Goal: Navigation & Orientation: Find specific page/section

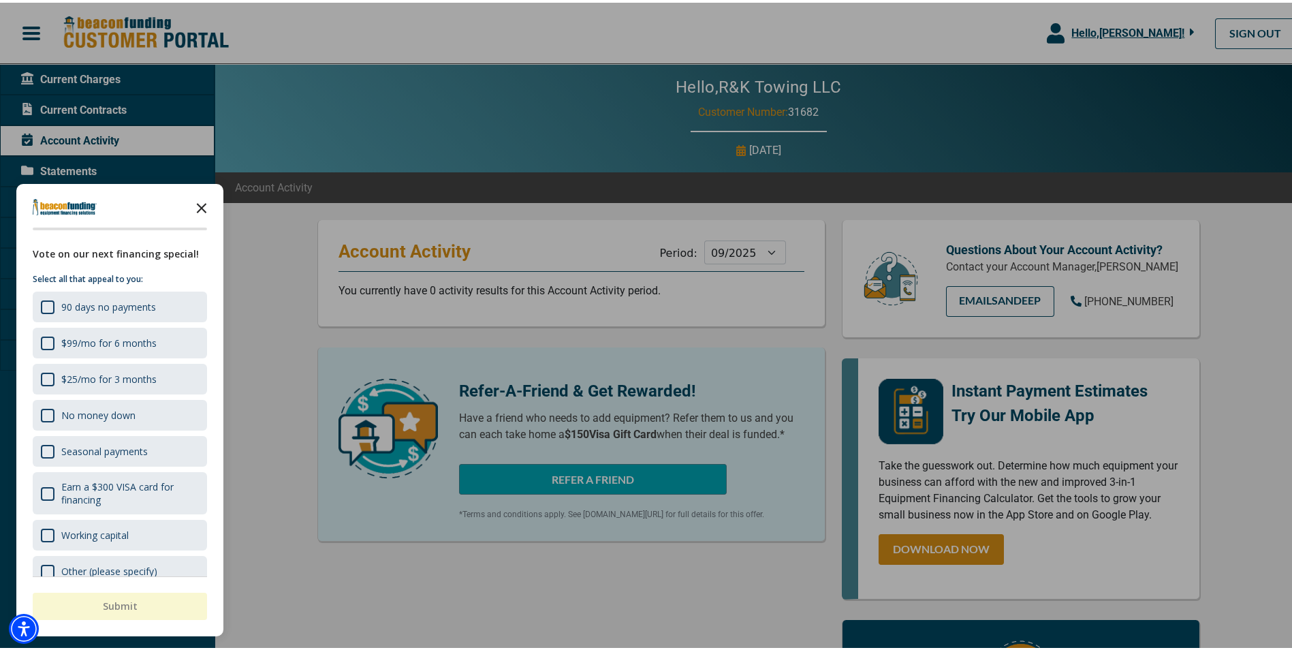
click at [203, 199] on icon "Close the survey" at bounding box center [201, 204] width 27 height 27
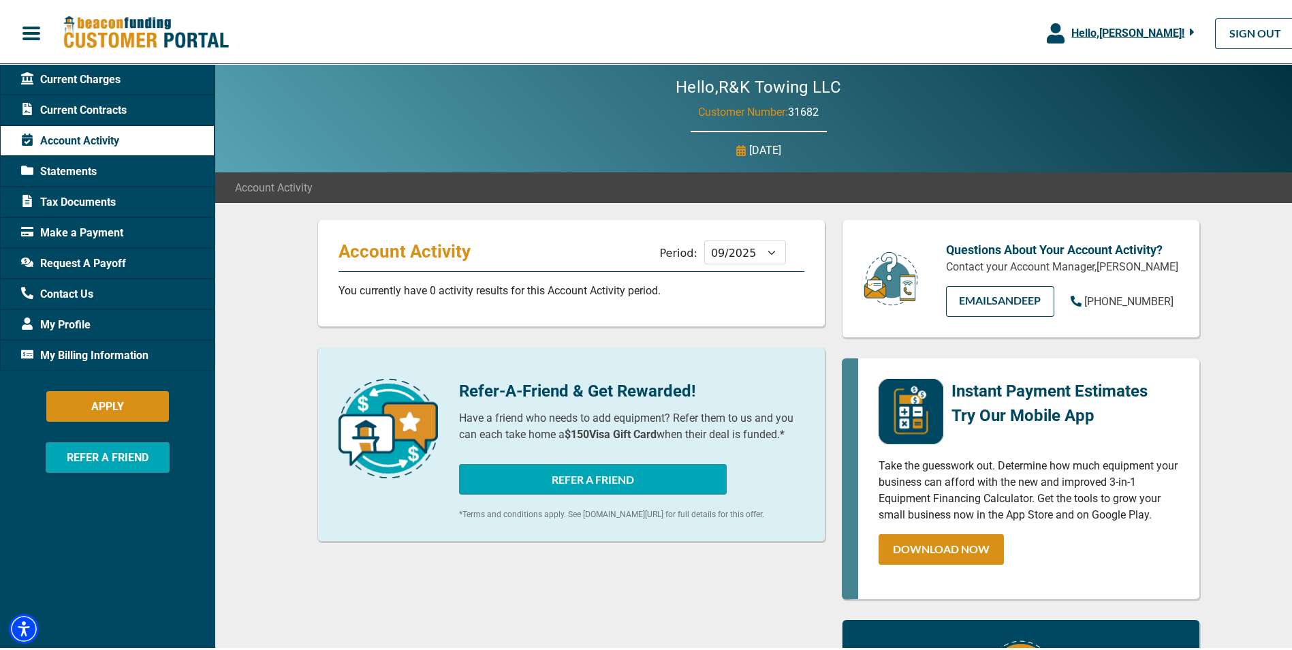
click at [140, 168] on div "Statements" at bounding box center [107, 168] width 215 height 31
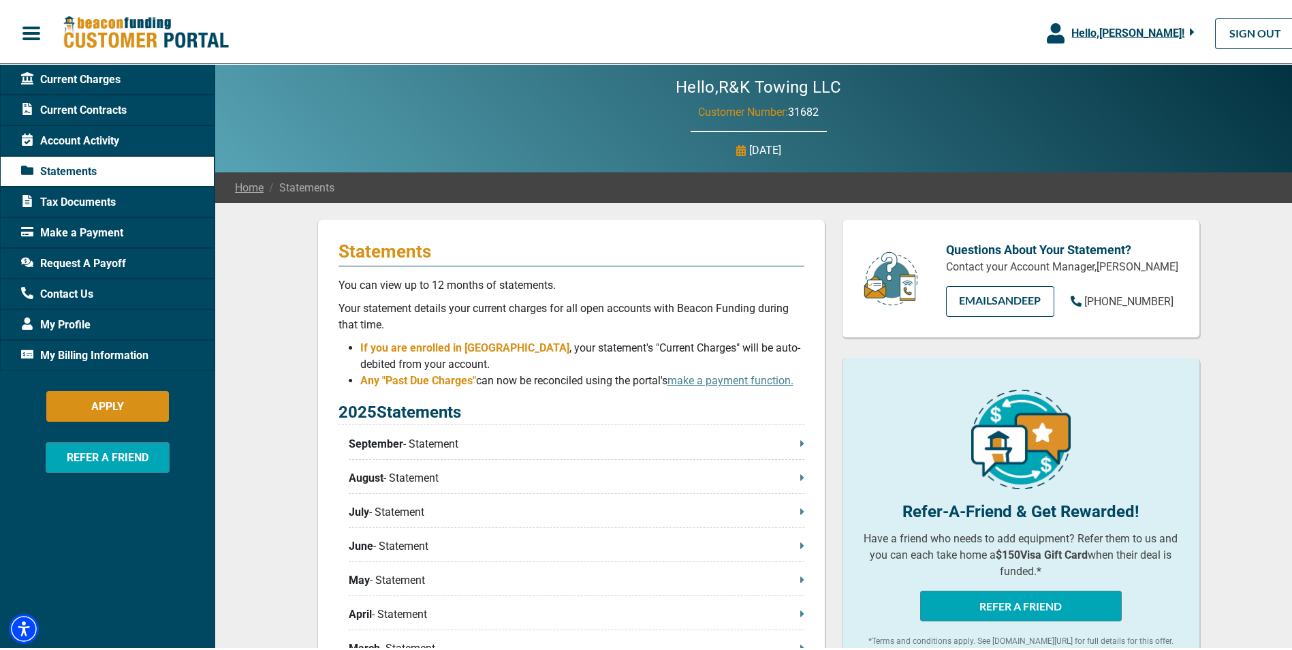
click at [365, 443] on span "September" at bounding box center [376, 441] width 54 height 16
click at [117, 351] on span "My Billing Information" at bounding box center [84, 353] width 127 height 16
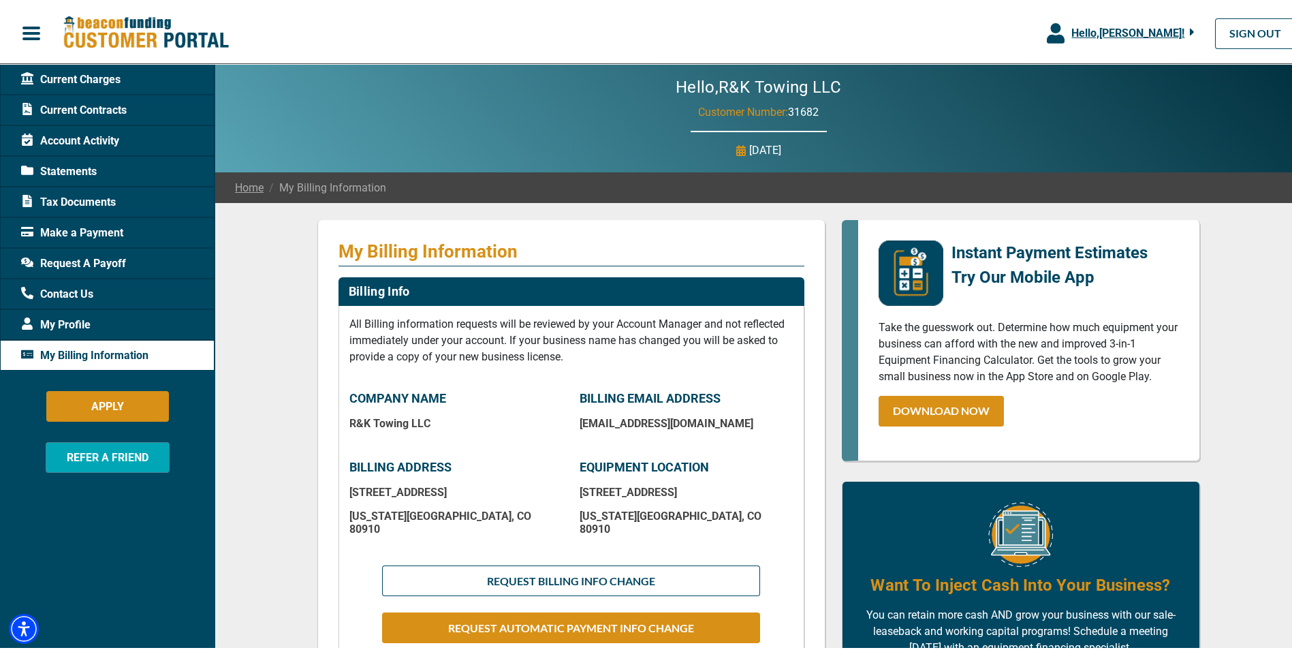
click at [80, 320] on span "My Profile" at bounding box center [55, 322] width 69 height 16
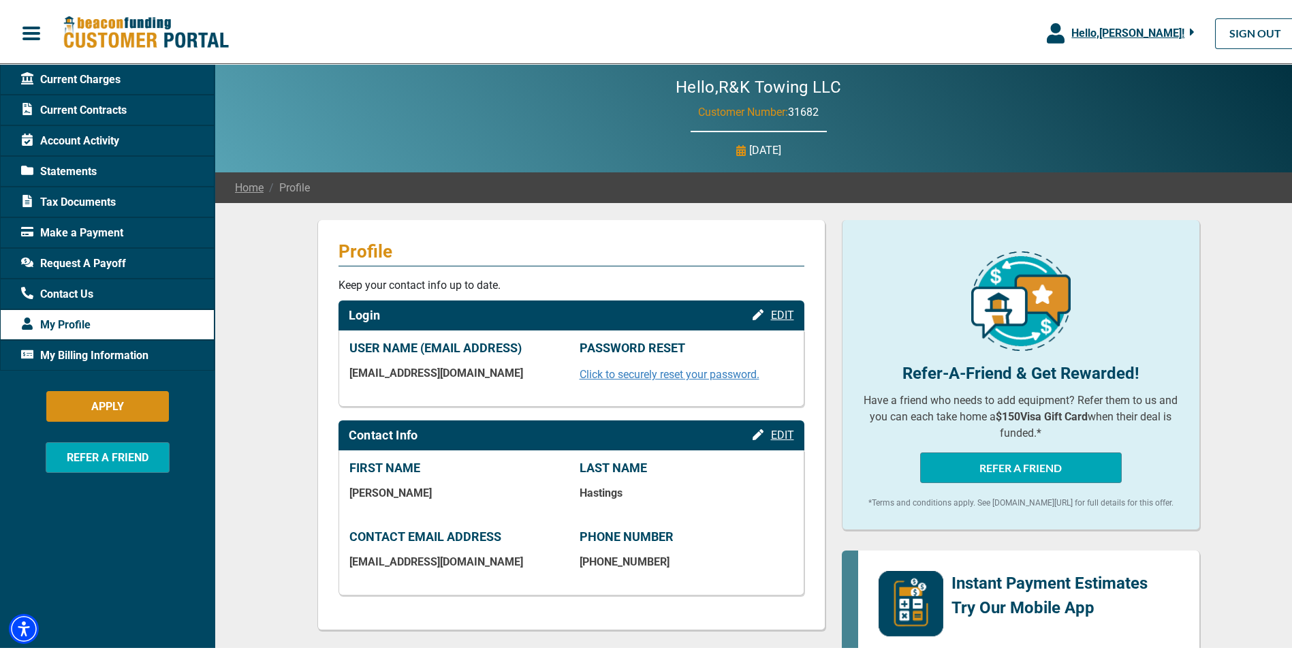
click at [84, 137] on span "Account Activity" at bounding box center [70, 138] width 98 height 16
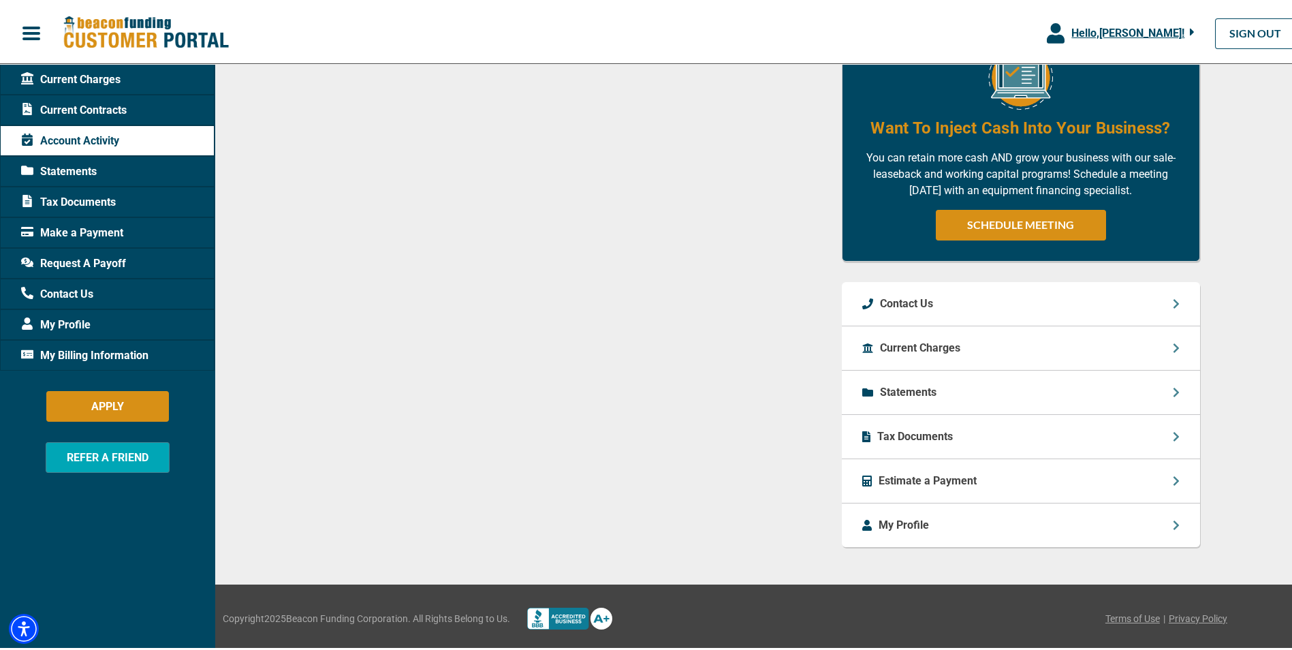
scroll to position [612, 0]
click at [1173, 341] on icon at bounding box center [1175, 346] width 5 height 10
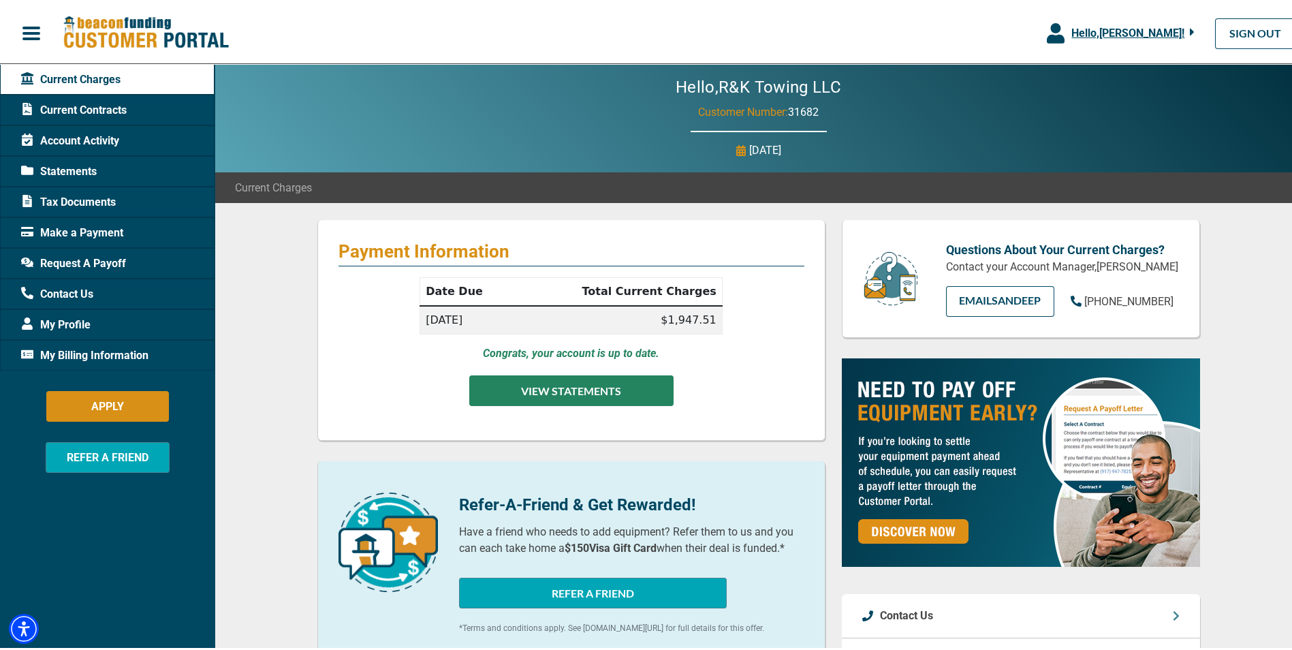
click at [578, 385] on button "VIEW STATEMENTS" at bounding box center [571, 388] width 204 height 31
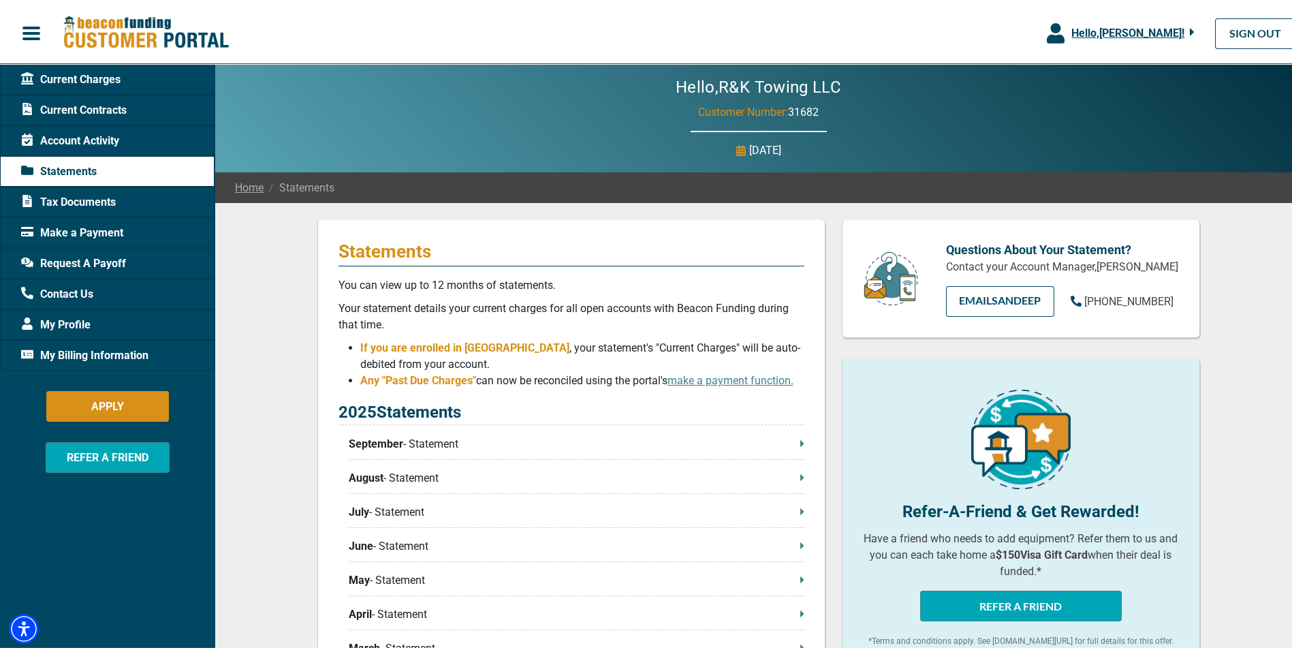
click at [62, 103] on span "Current Contracts" at bounding box center [74, 107] width 106 height 16
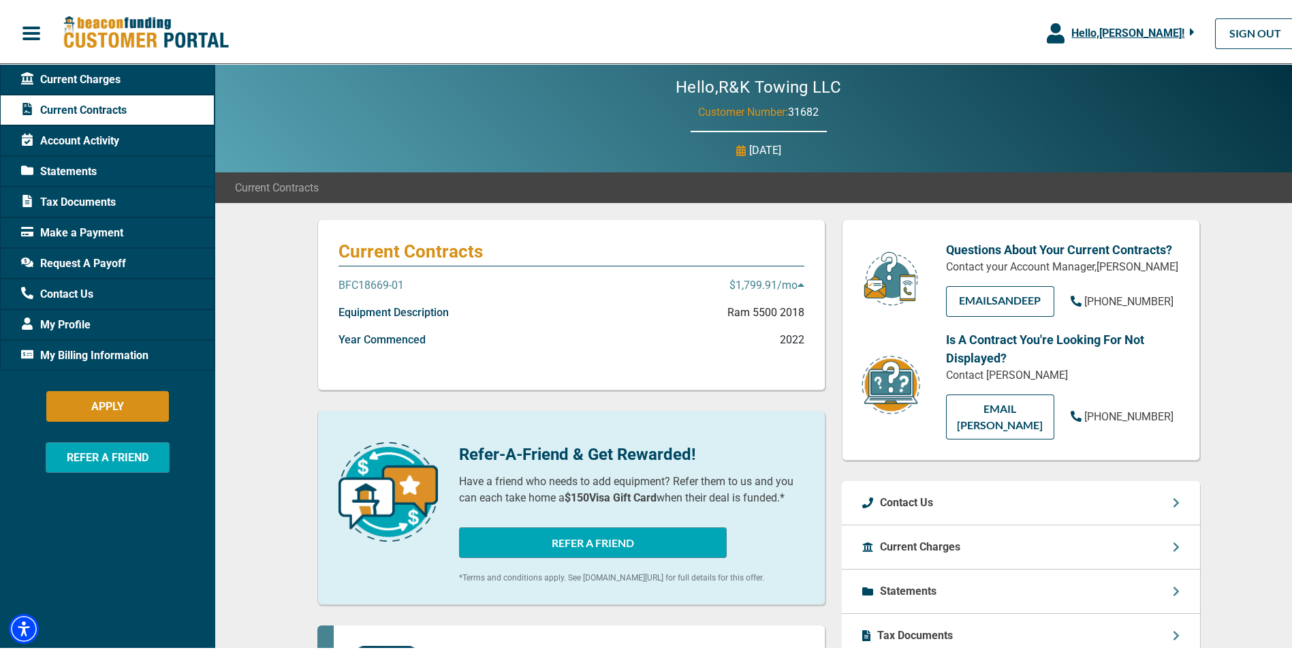
click at [798, 281] on icon at bounding box center [801, 282] width 6 height 3
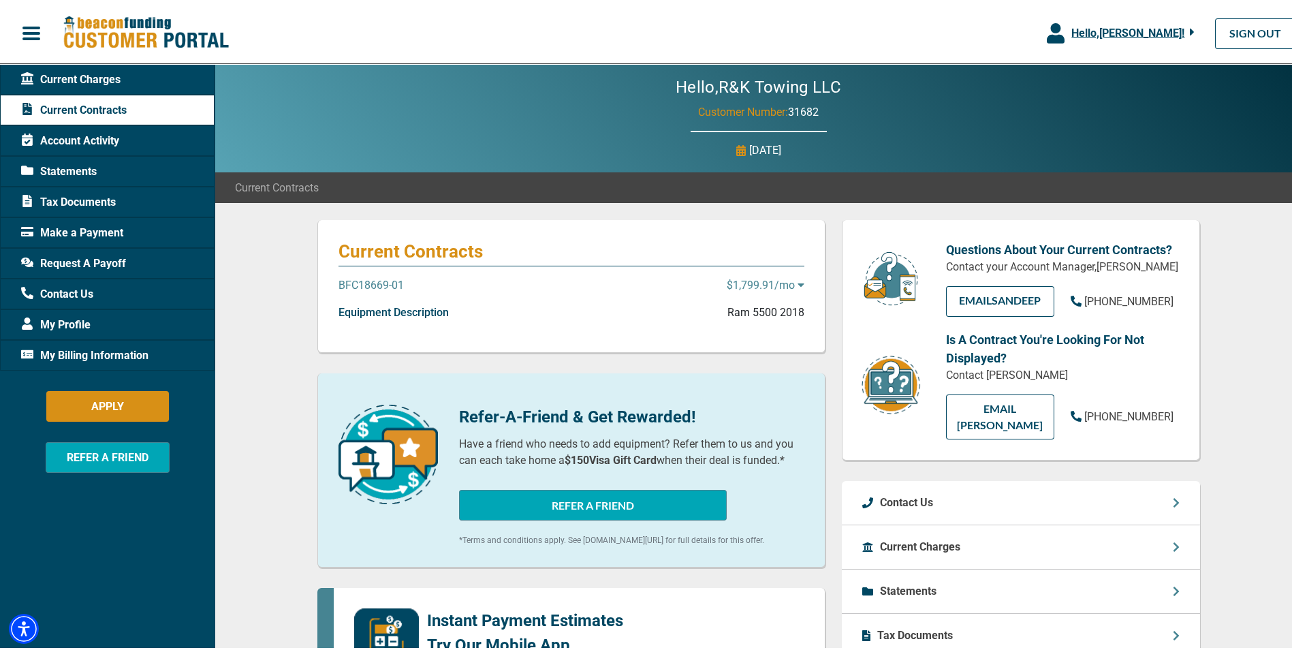
click at [798, 281] on icon at bounding box center [801, 282] width 6 height 3
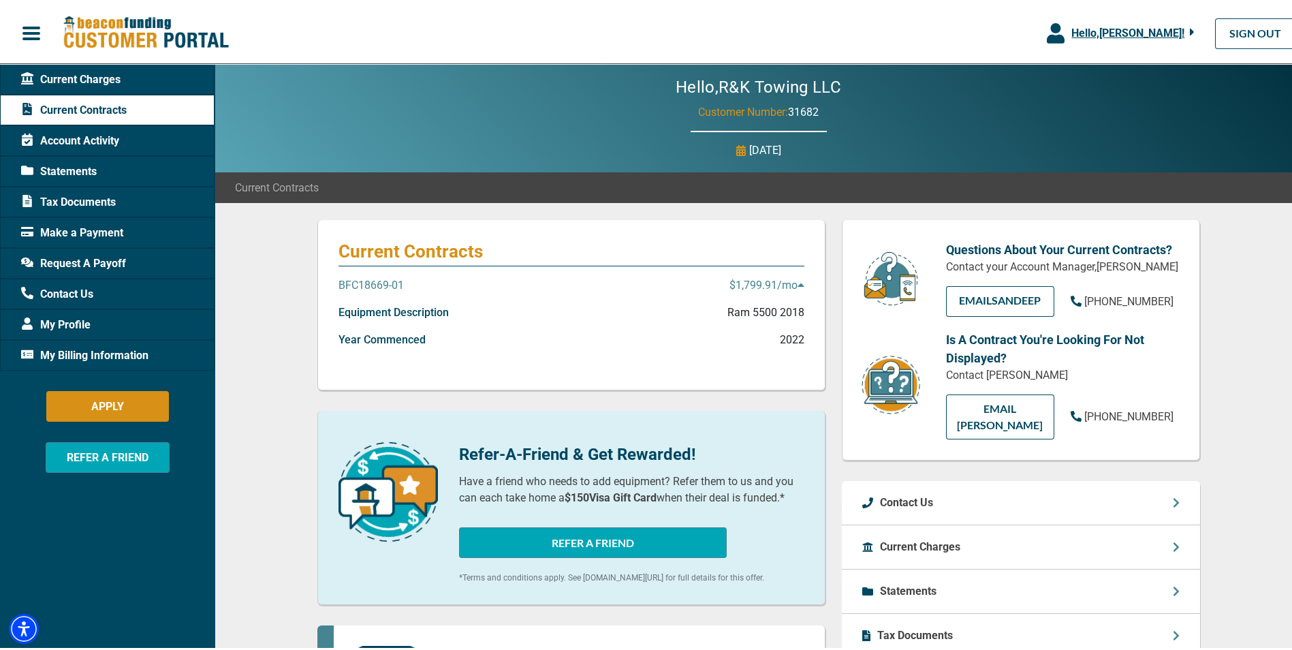
click at [89, 79] on span "Current Charges" at bounding box center [70, 77] width 99 height 16
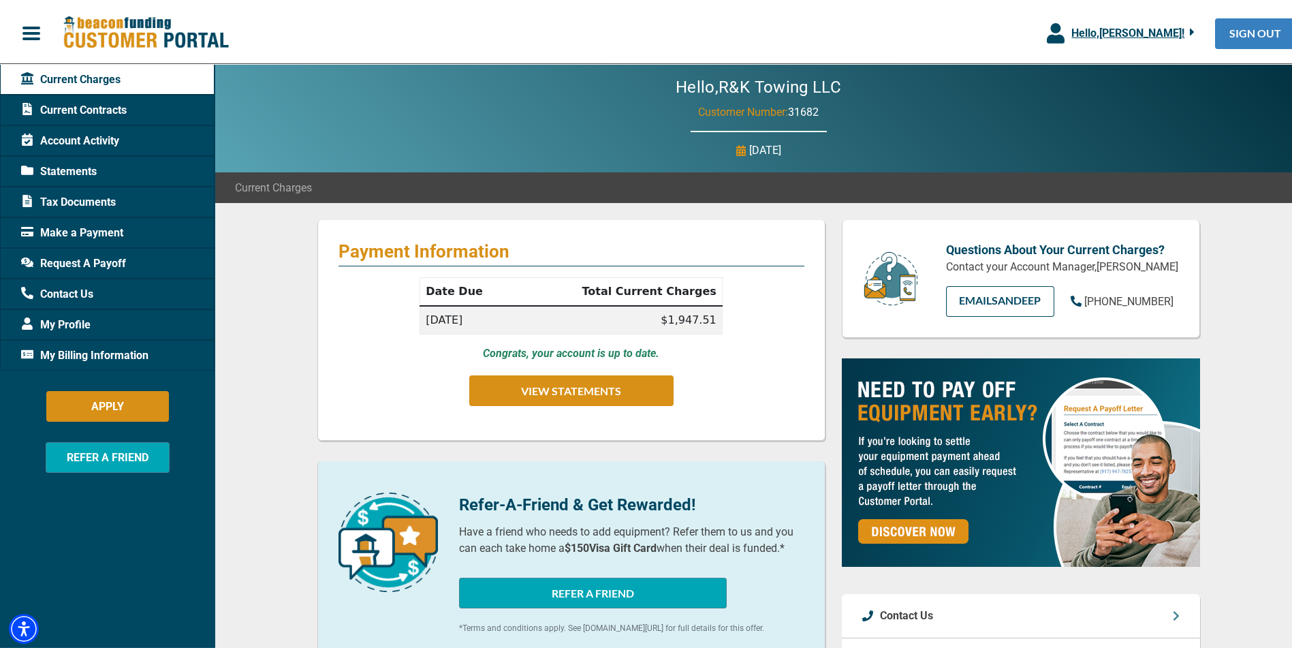
click at [1241, 29] on link "SIGN OUT" at bounding box center [1255, 31] width 80 height 31
